Goal: Information Seeking & Learning: Learn about a topic

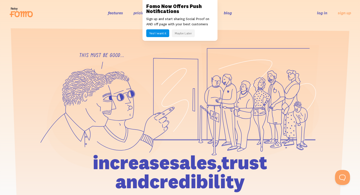
click at [277, 40] on section at bounding box center [180, 132] width 360 height 212
click at [176, 34] on button "Maybe Later" at bounding box center [183, 33] width 23 height 8
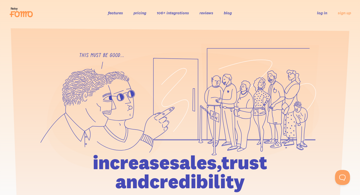
click at [177, 13] on link "106+ integrations" at bounding box center [173, 12] width 32 height 5
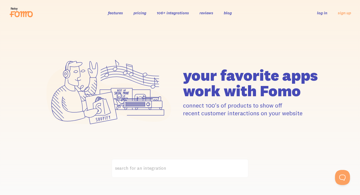
click at [81, 38] on div "your favorite apps" at bounding box center [180, 92] width 360 height 133
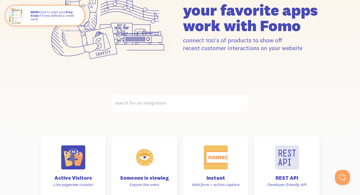
scroll to position [79, 0]
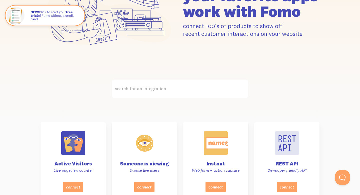
click at [181, 89] on label "search for an integration" at bounding box center [180, 89] width 137 height 18
click at [181, 89] on input "search for an integration" at bounding box center [180, 89] width 137 height 18
click at [150, 88] on label "search for an integration" at bounding box center [180, 89] width 137 height 18
click at [150, 88] on input "search for an integration" at bounding box center [180, 89] width 137 height 18
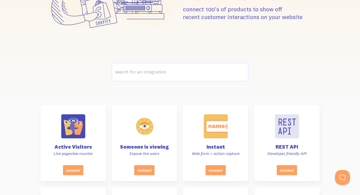
scroll to position [40, 0]
